Goal: Task Accomplishment & Management: Manage account settings

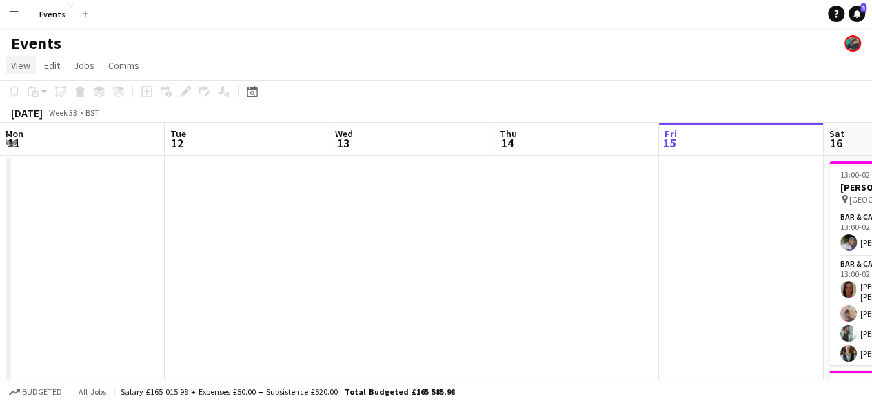
scroll to position [0, 330]
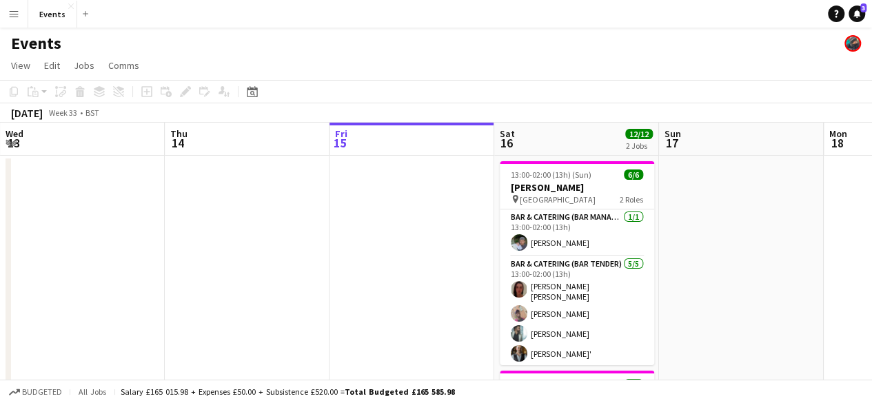
click at [19, 21] on button "Menu" at bounding box center [14, 14] width 28 height 28
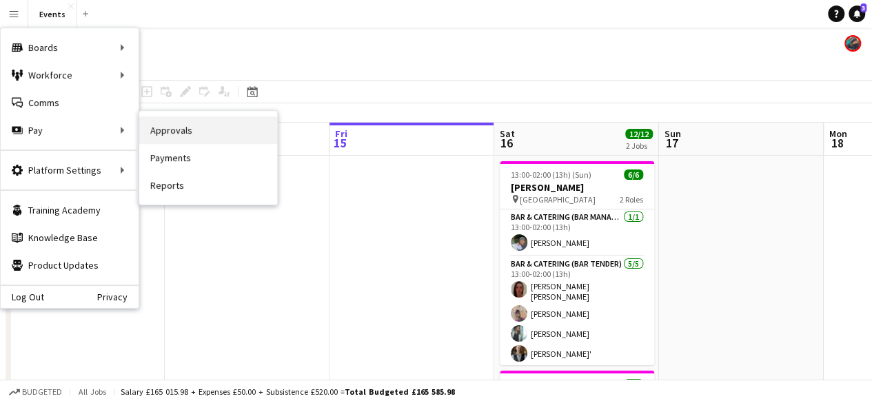
click at [181, 123] on link "Approvals" at bounding box center [208, 131] width 138 height 28
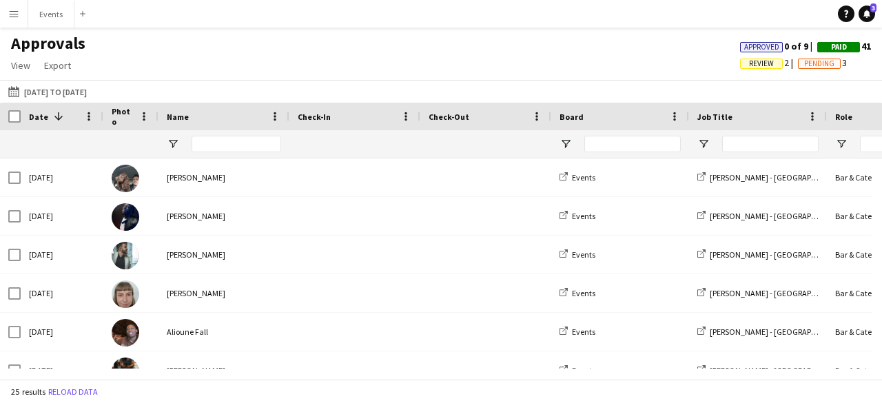
click at [7, 10] on button "Menu" at bounding box center [14, 14] width 28 height 28
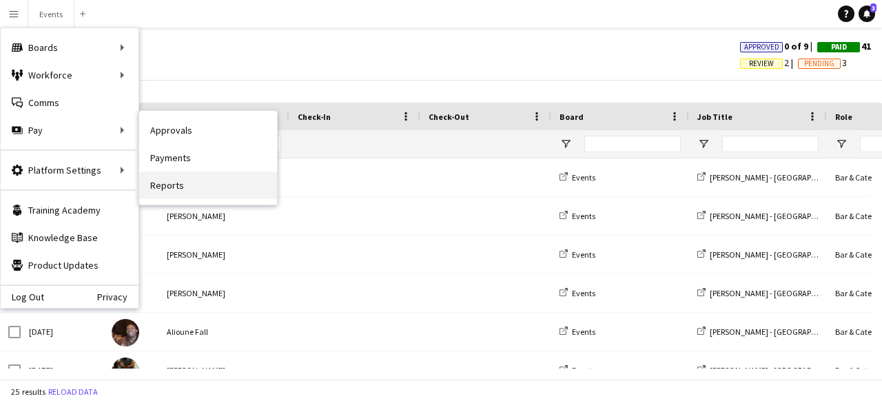
click at [175, 183] on link "Reports" at bounding box center [208, 186] width 138 height 28
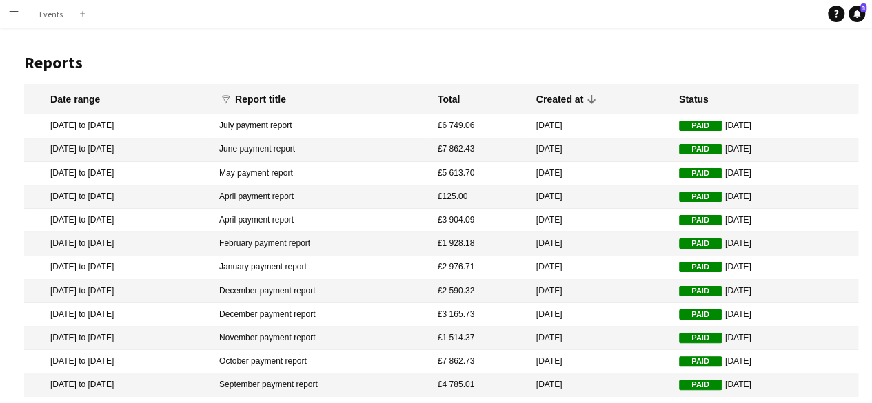
click at [17, 13] on app-icon "Menu" at bounding box center [13, 13] width 11 height 11
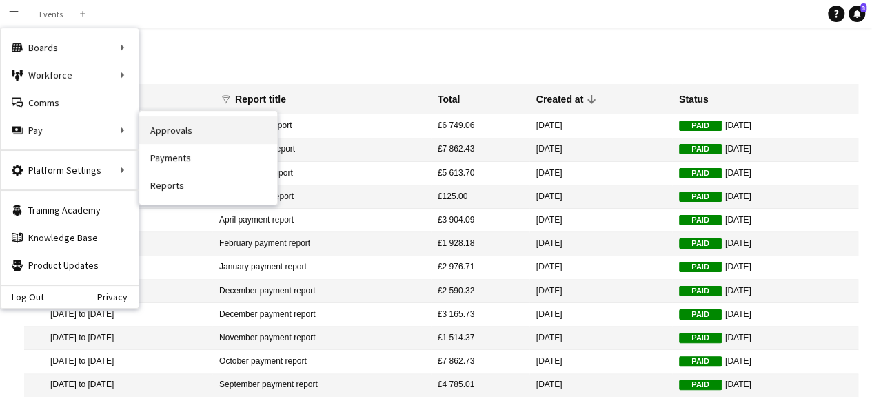
click at [171, 132] on link "Approvals" at bounding box center [208, 131] width 138 height 28
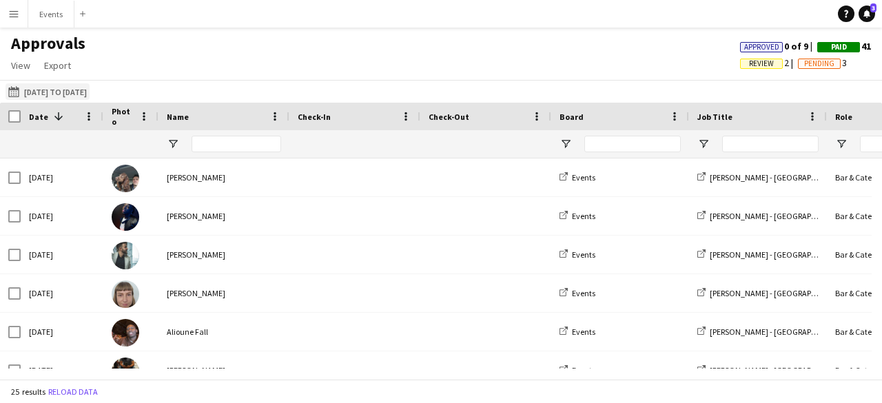
click at [39, 92] on button "[DATE] to [DATE] [DATE] to [DATE]" at bounding box center [48, 91] width 84 height 17
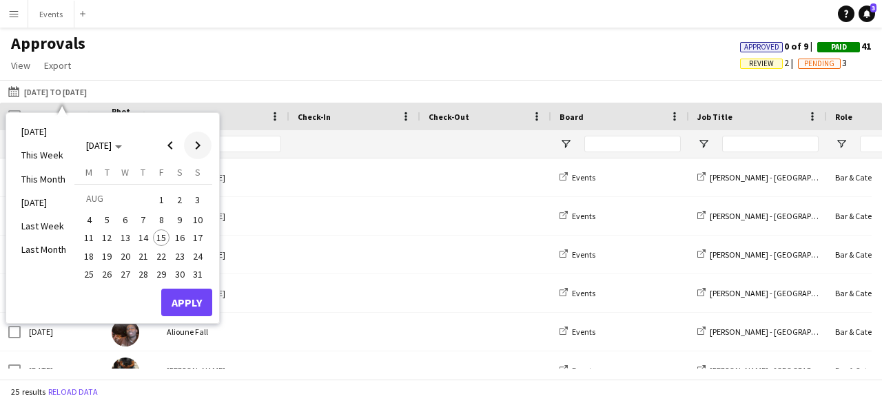
click at [195, 140] on span "Next month" at bounding box center [198, 146] width 28 height 28
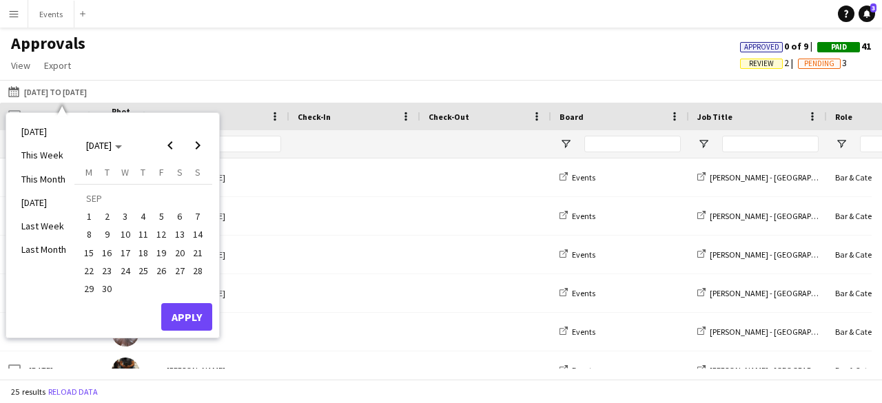
click at [199, 257] on span "21" at bounding box center [198, 253] width 17 height 17
click at [91, 269] on span "22" at bounding box center [89, 271] width 17 height 17
click at [166, 148] on span "Previous month" at bounding box center [171, 146] width 28 height 28
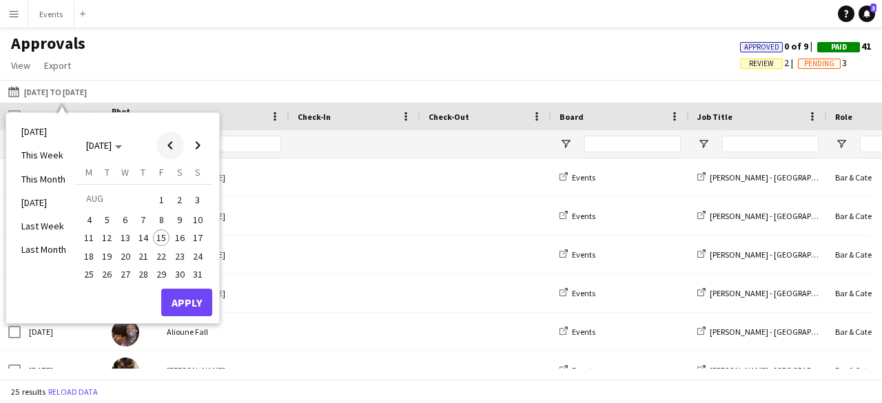
click at [166, 148] on span "Previous month" at bounding box center [171, 146] width 28 height 28
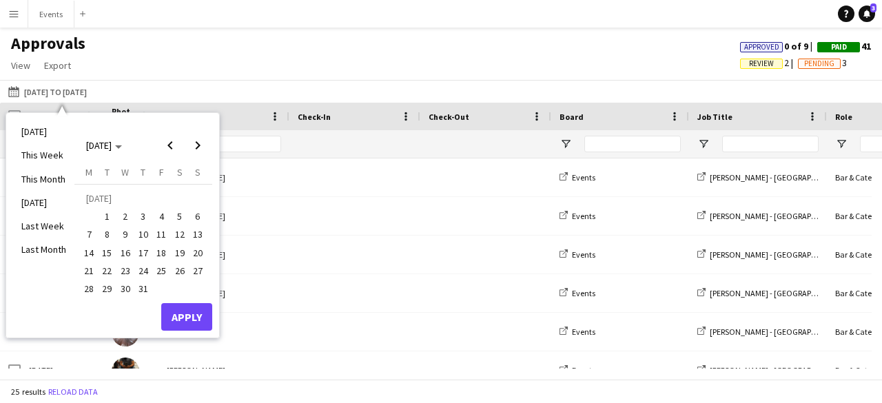
click at [95, 272] on span "21" at bounding box center [89, 271] width 17 height 17
click at [205, 141] on span "Next month" at bounding box center [198, 146] width 28 height 28
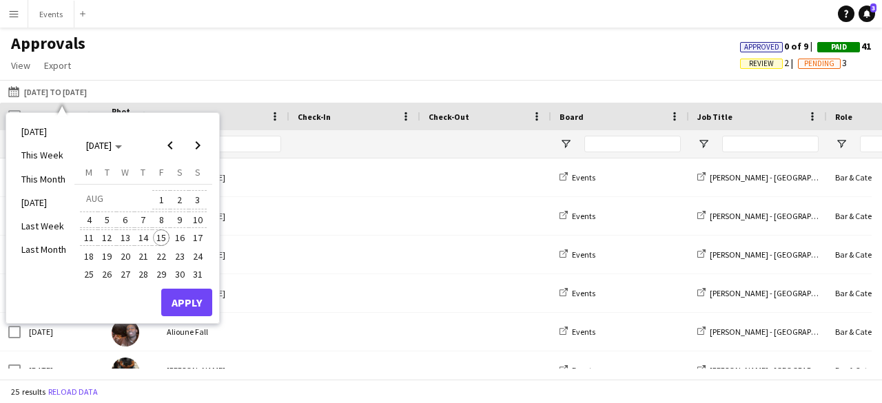
click at [160, 236] on span "15" at bounding box center [161, 238] width 17 height 17
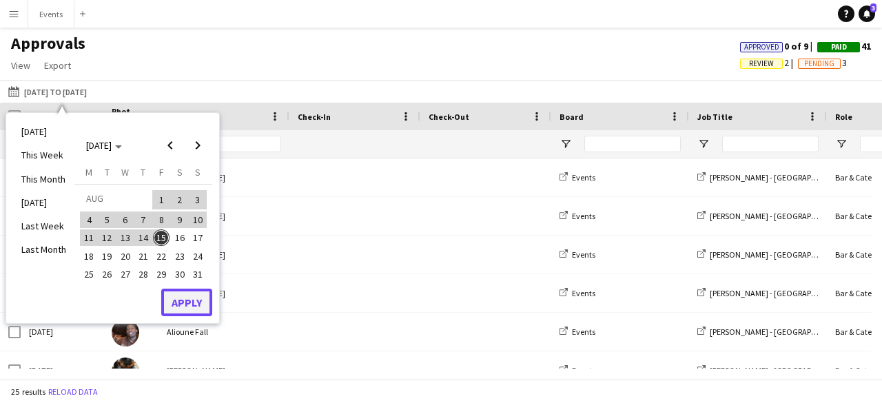
click at [183, 307] on button "Apply" at bounding box center [186, 303] width 51 height 28
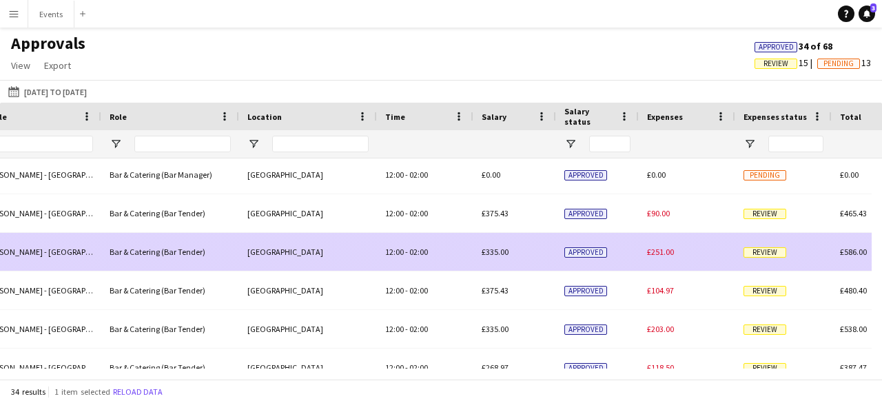
click at [732, 245] on div "£251.00" at bounding box center [687, 252] width 97 height 38
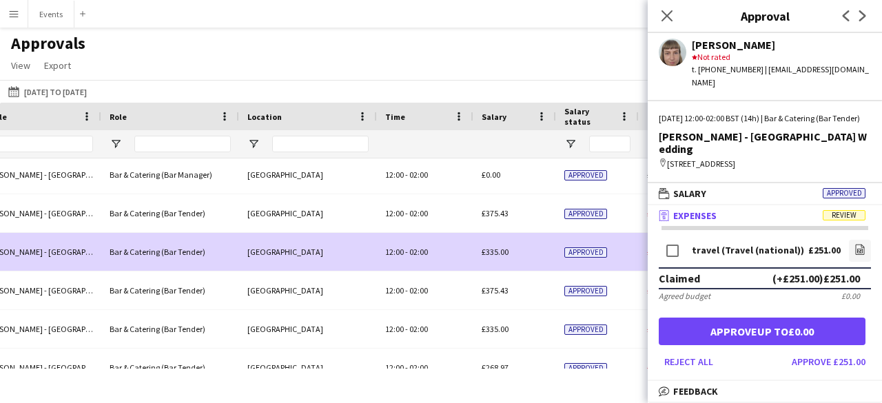
click at [775, 210] on mat-panel-title "receipt Expenses Review" at bounding box center [762, 216] width 229 height 12
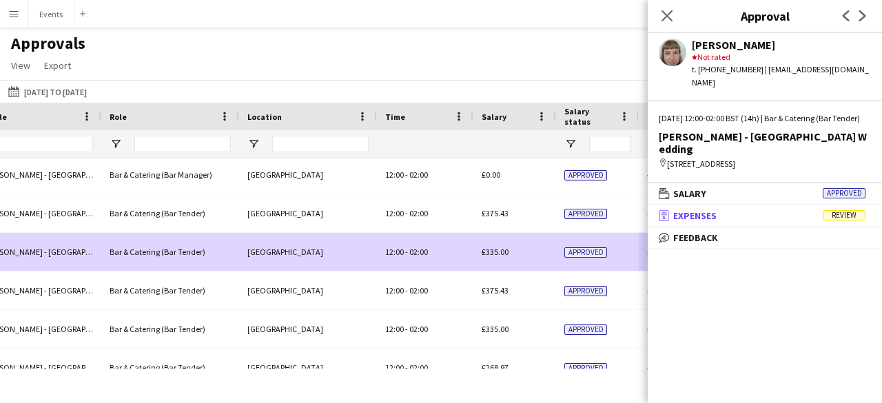
click at [775, 210] on mat-panel-title "receipt Expenses Review" at bounding box center [762, 216] width 229 height 12
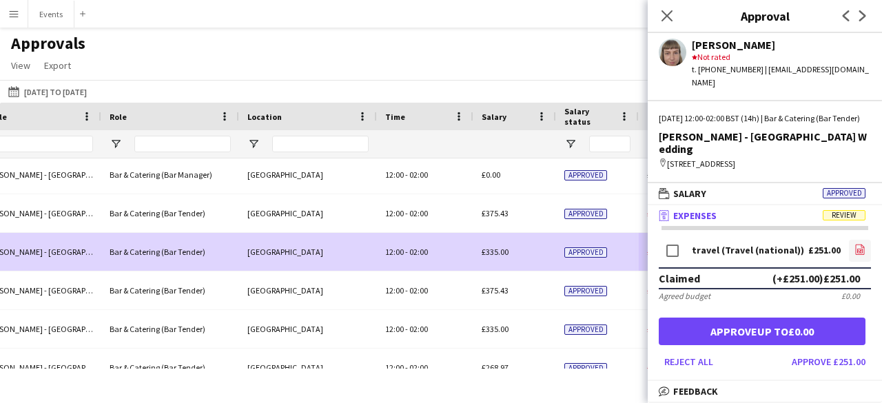
click at [856, 244] on icon at bounding box center [860, 249] width 9 height 10
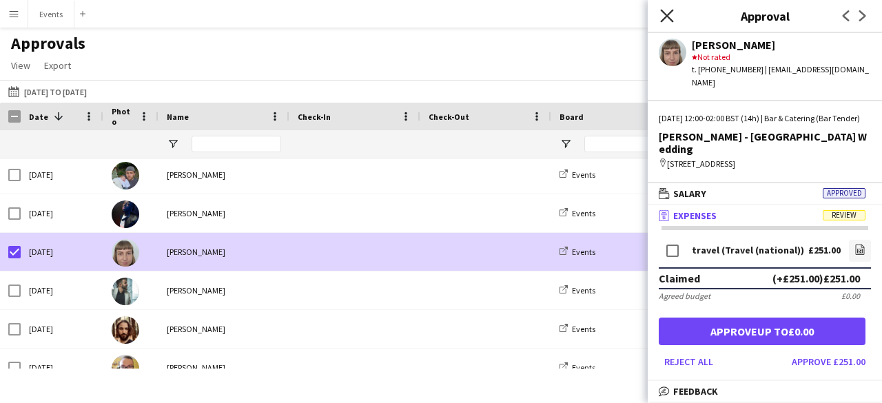
click at [669, 14] on icon at bounding box center [666, 15] width 13 height 13
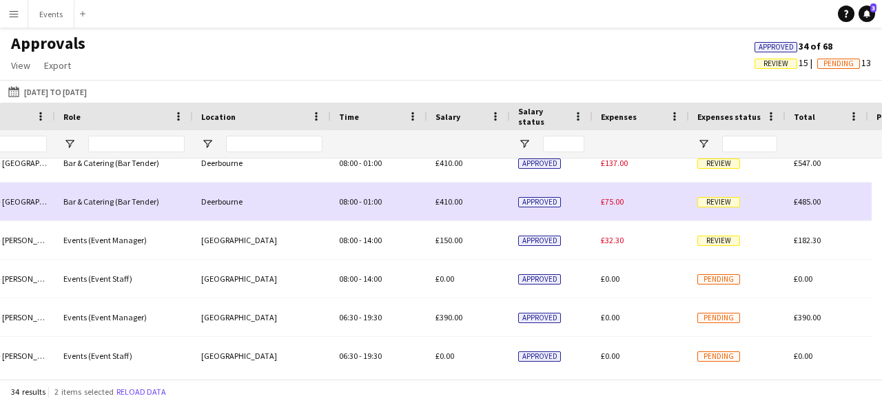
click at [430, 381] on div "34 results 2 items selected Reload data" at bounding box center [441, 391] width 882 height 23
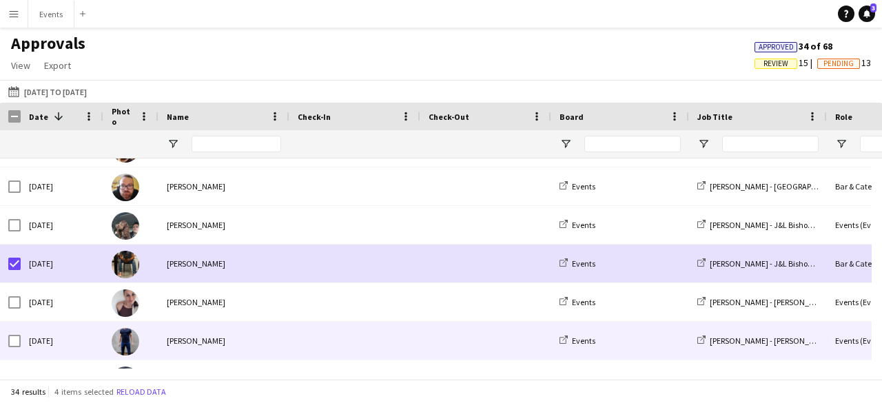
click at [805, 341] on div "[PERSON_NAME] - [PERSON_NAME] & [PERSON_NAME]" at bounding box center [758, 341] width 138 height 38
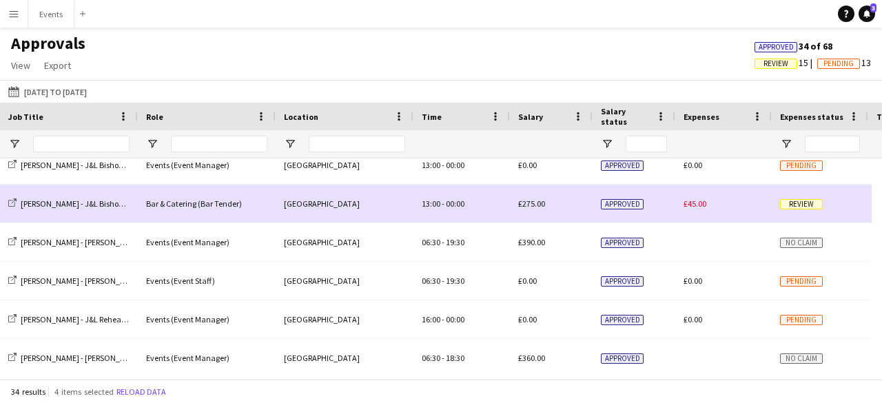
click at [3, 13] on button "Menu" at bounding box center [14, 14] width 28 height 28
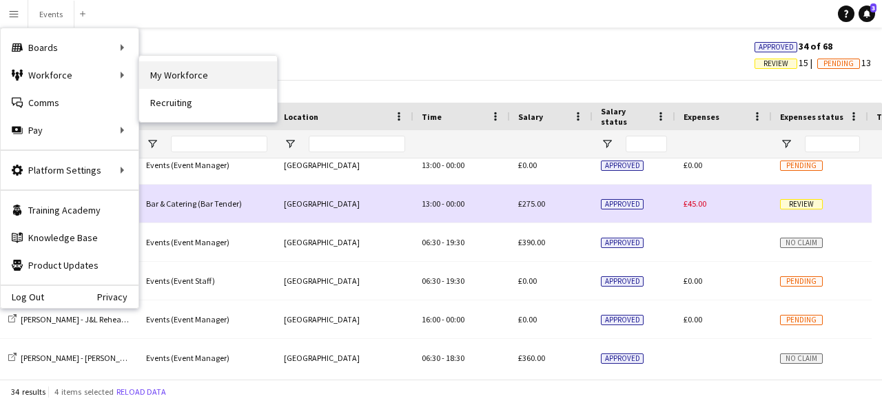
click at [157, 75] on link "My Workforce" at bounding box center [208, 75] width 138 height 28
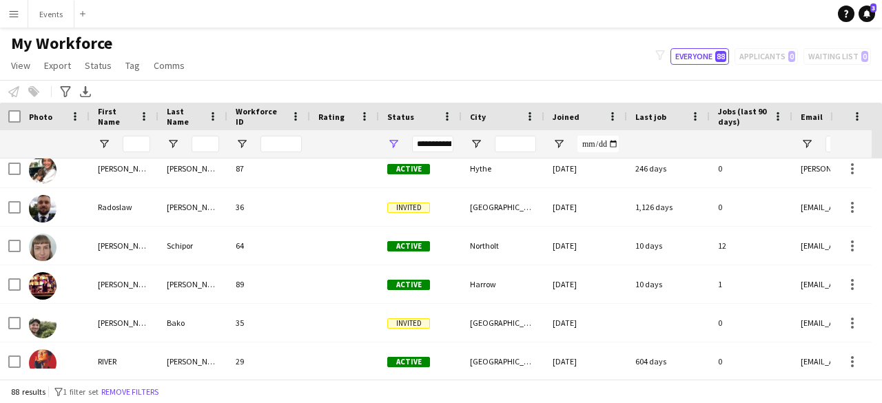
scroll to position [2863, 0]
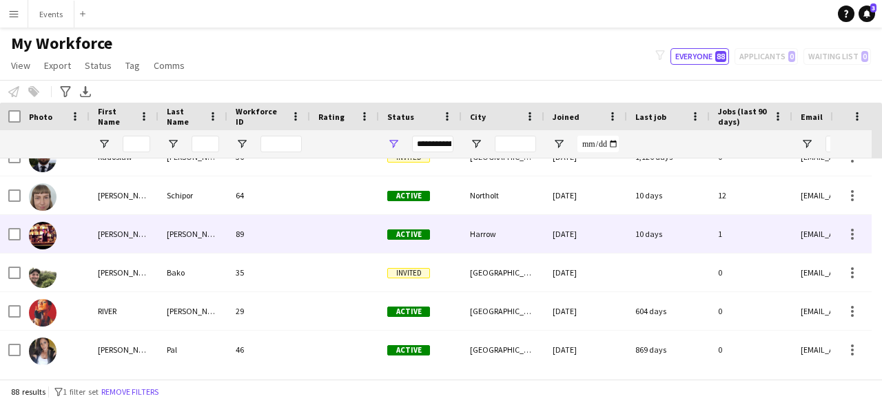
click at [125, 227] on div "[PERSON_NAME]" at bounding box center [124, 234] width 69 height 38
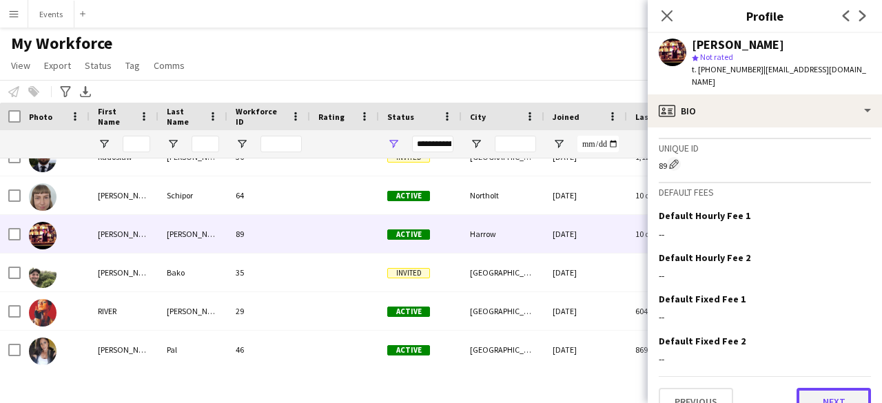
click at [805, 388] on button "Next" at bounding box center [834, 402] width 74 height 28
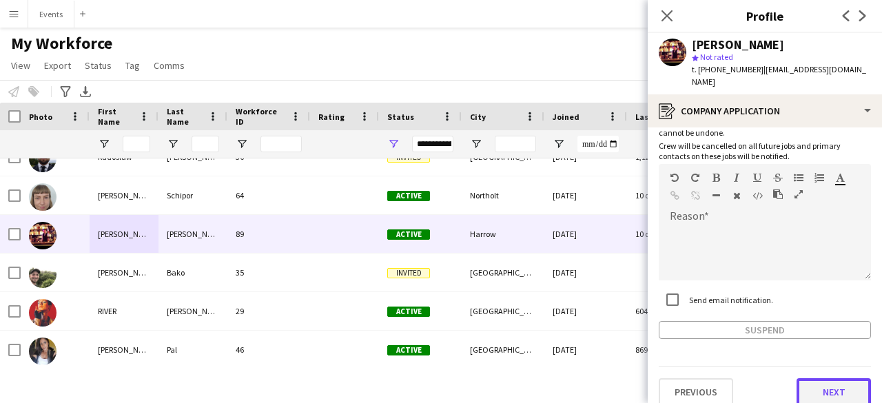
click at [838, 383] on button "Next" at bounding box center [834, 393] width 74 height 28
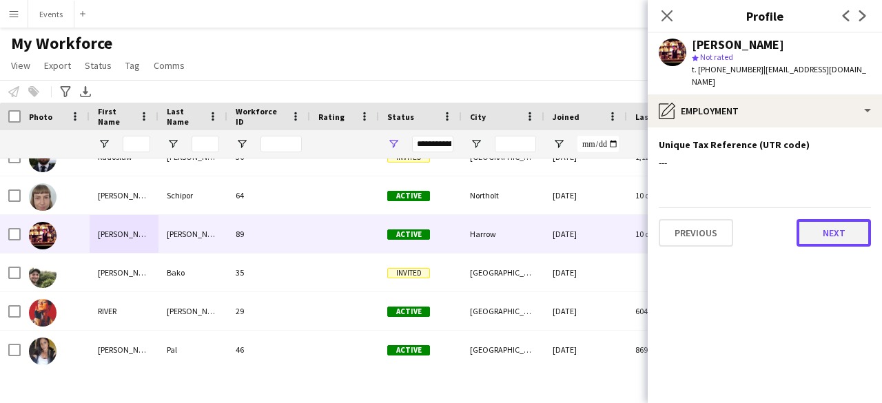
click at [856, 223] on button "Next" at bounding box center [834, 233] width 74 height 28
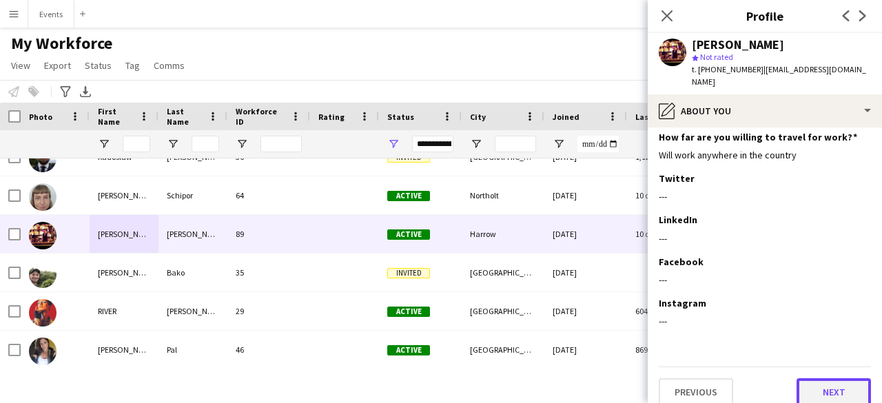
click at [818, 379] on button "Next" at bounding box center [834, 393] width 74 height 28
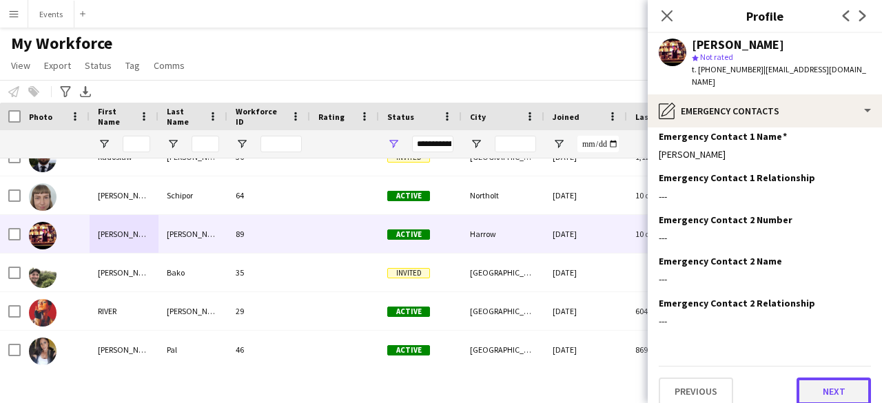
click at [828, 381] on button "Next" at bounding box center [834, 392] width 74 height 28
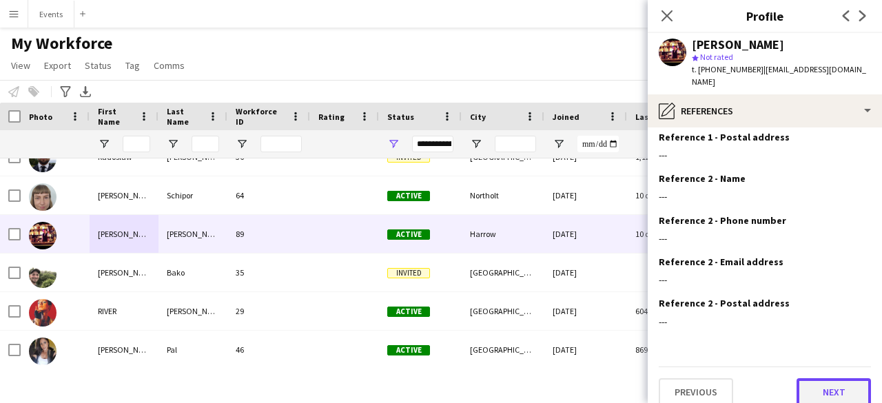
click at [831, 385] on button "Next" at bounding box center [834, 393] width 74 height 28
